Goal: Navigation & Orientation: Understand site structure

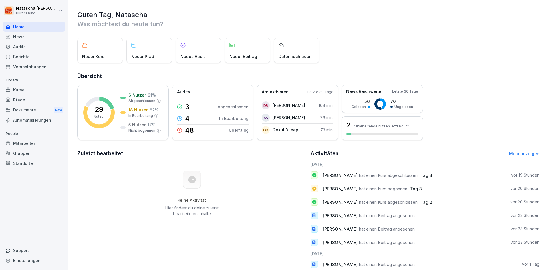
click at [22, 40] on div "News" at bounding box center [34, 37] width 62 height 10
click at [22, 50] on div "Audits" at bounding box center [34, 47] width 62 height 10
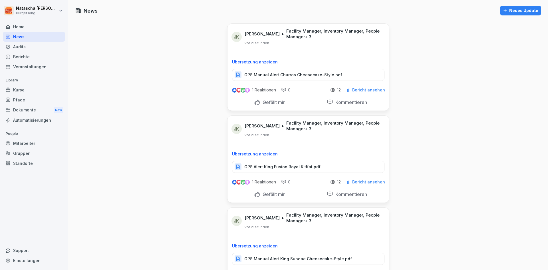
click at [22, 58] on div "Berichte" at bounding box center [34, 57] width 62 height 10
